Goal: Information Seeking & Learning: Learn about a topic

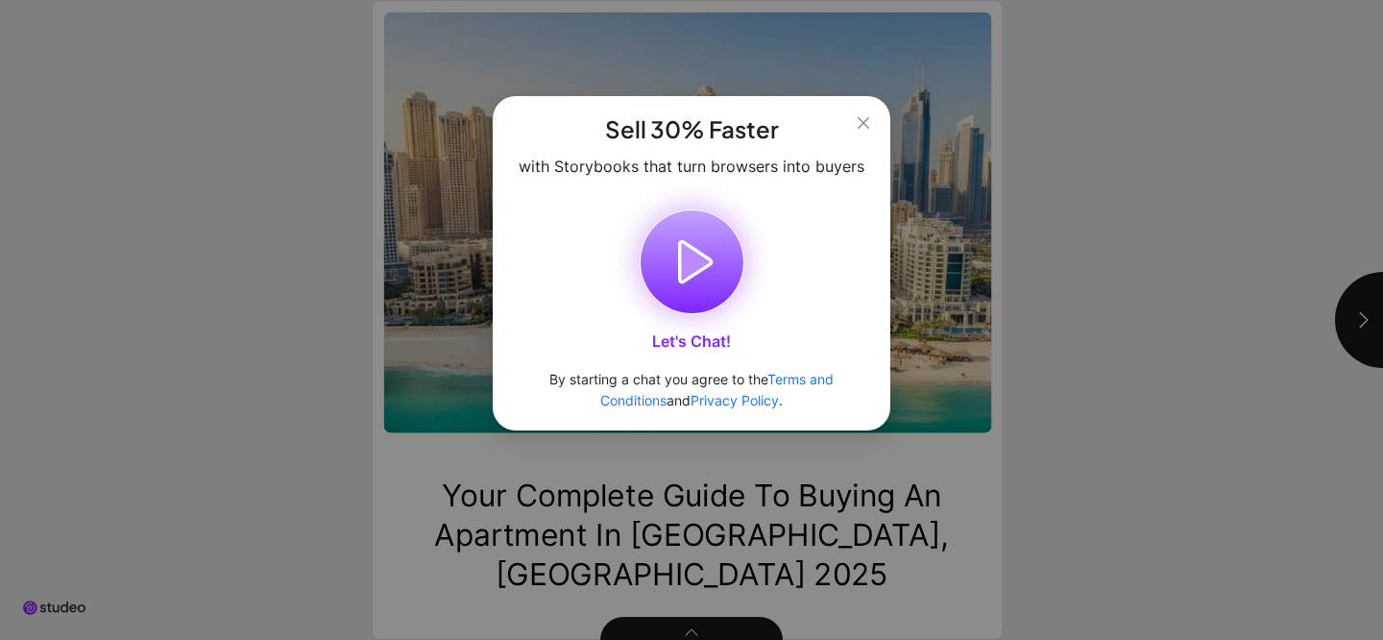
click at [686, 272] on icon "button" at bounding box center [695, 262] width 32 height 40
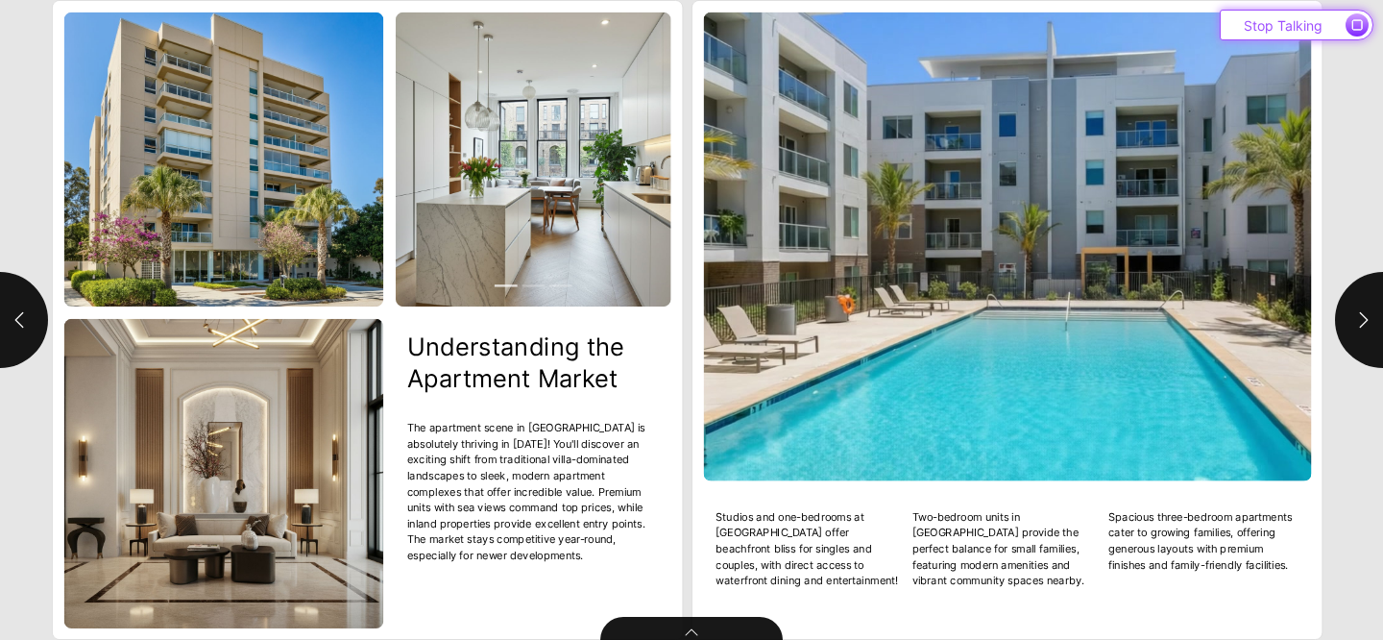
click at [1352, 20] on icon "button" at bounding box center [1357, 25] width 10 height 10
click at [1343, 315] on button "button" at bounding box center [1383, 320] width 96 height 96
type input "***"
